Goal: Task Accomplishment & Management: Use online tool/utility

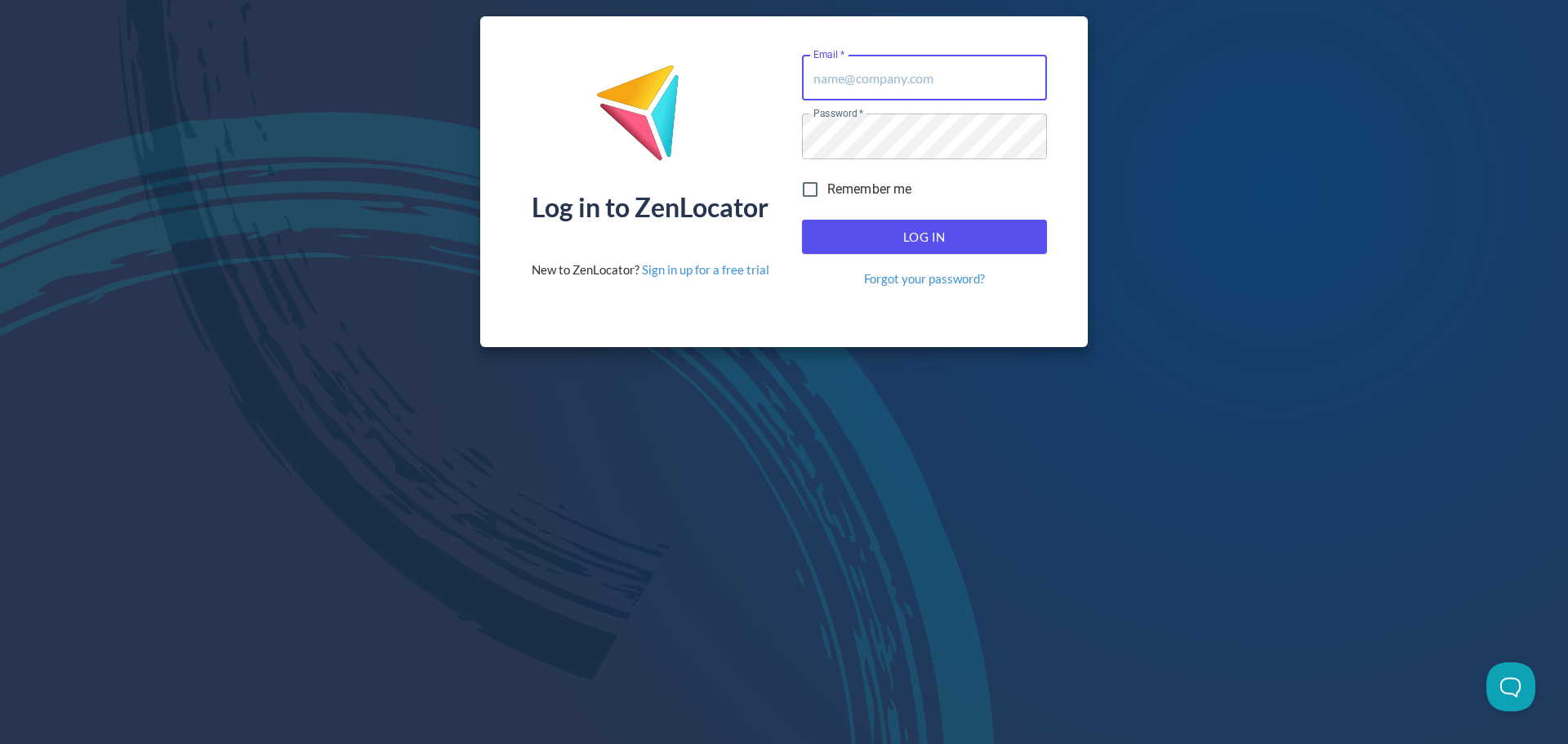
type input "[EMAIL_ADDRESS][DOMAIN_NAME]"
click at [955, 242] on span "Log In" at bounding box center [924, 236] width 209 height 21
